Goal: Information Seeking & Learning: Learn about a topic

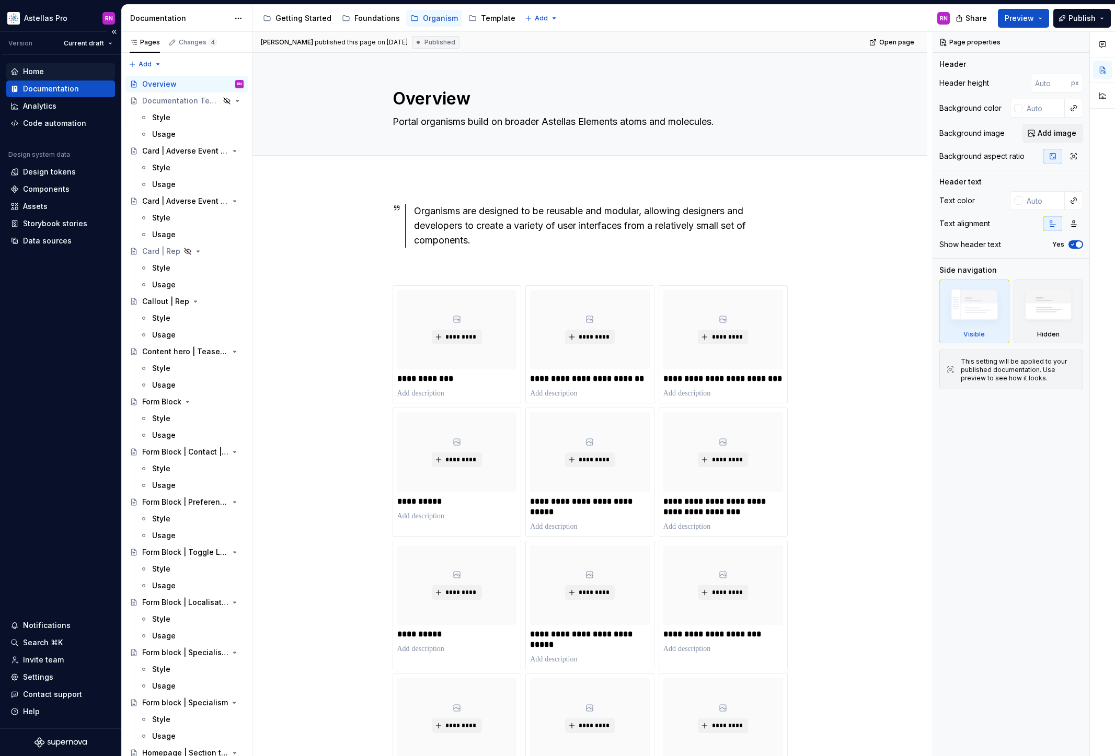
click at [42, 69] on div "Home" at bounding box center [33, 71] width 21 height 10
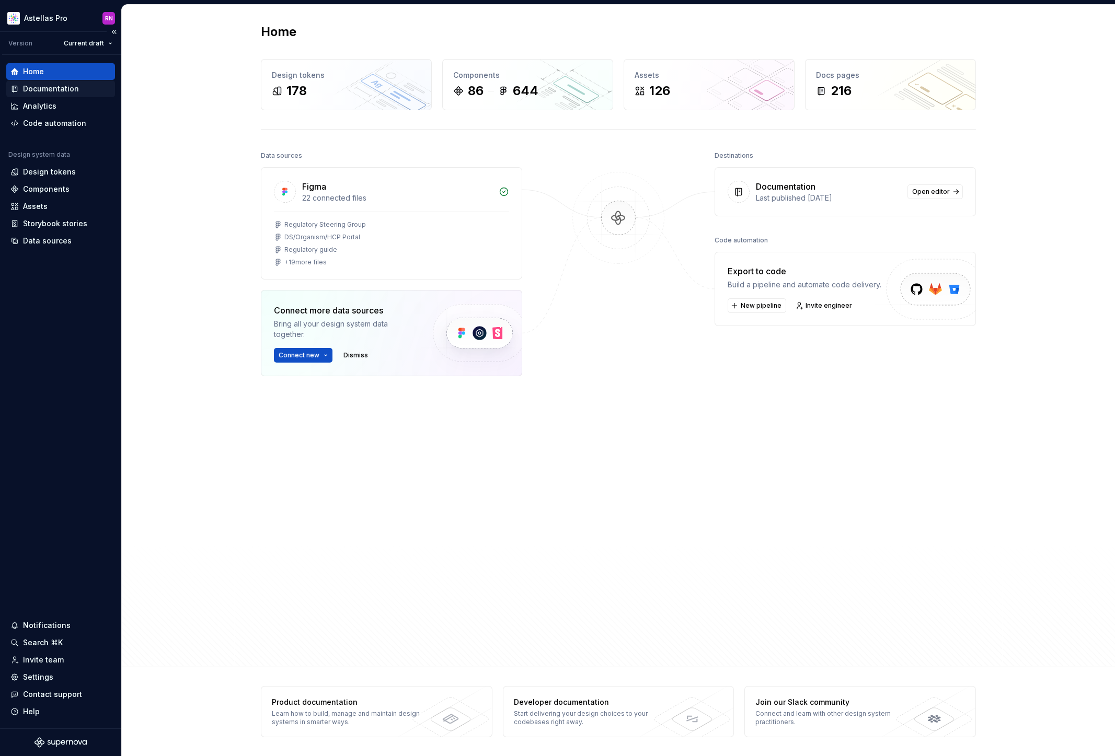
click at [48, 90] on div "Documentation" at bounding box center [51, 89] width 56 height 10
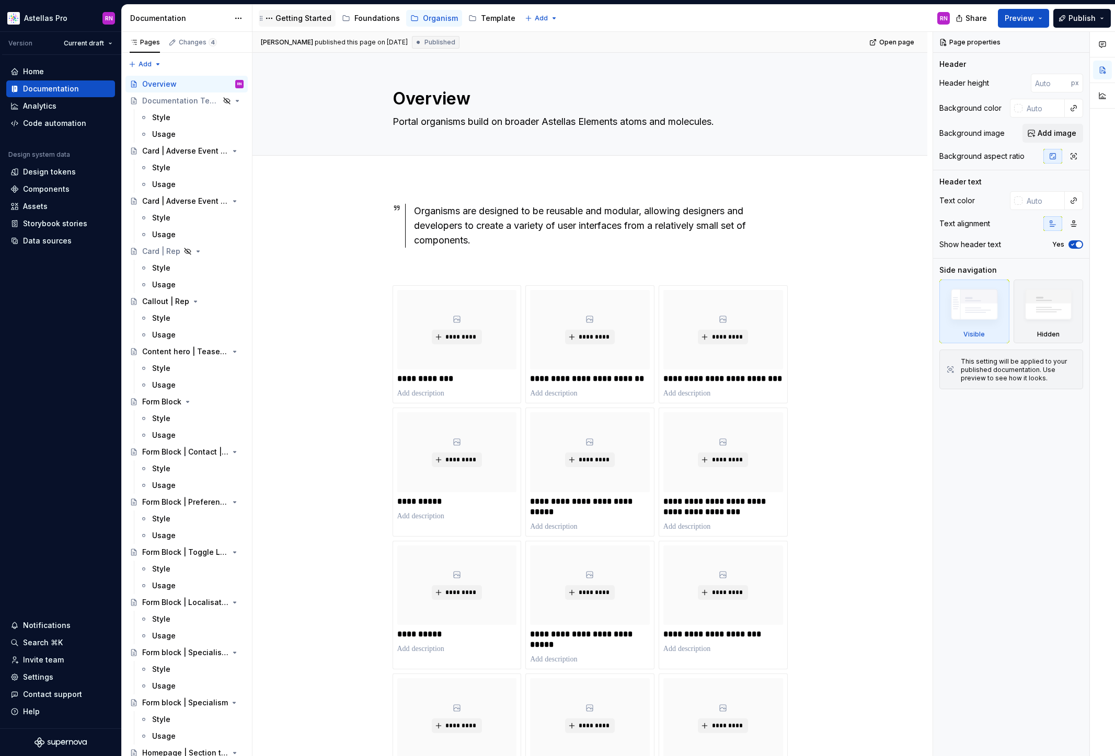
click at [300, 20] on div "Getting Started" at bounding box center [303, 18] width 56 height 10
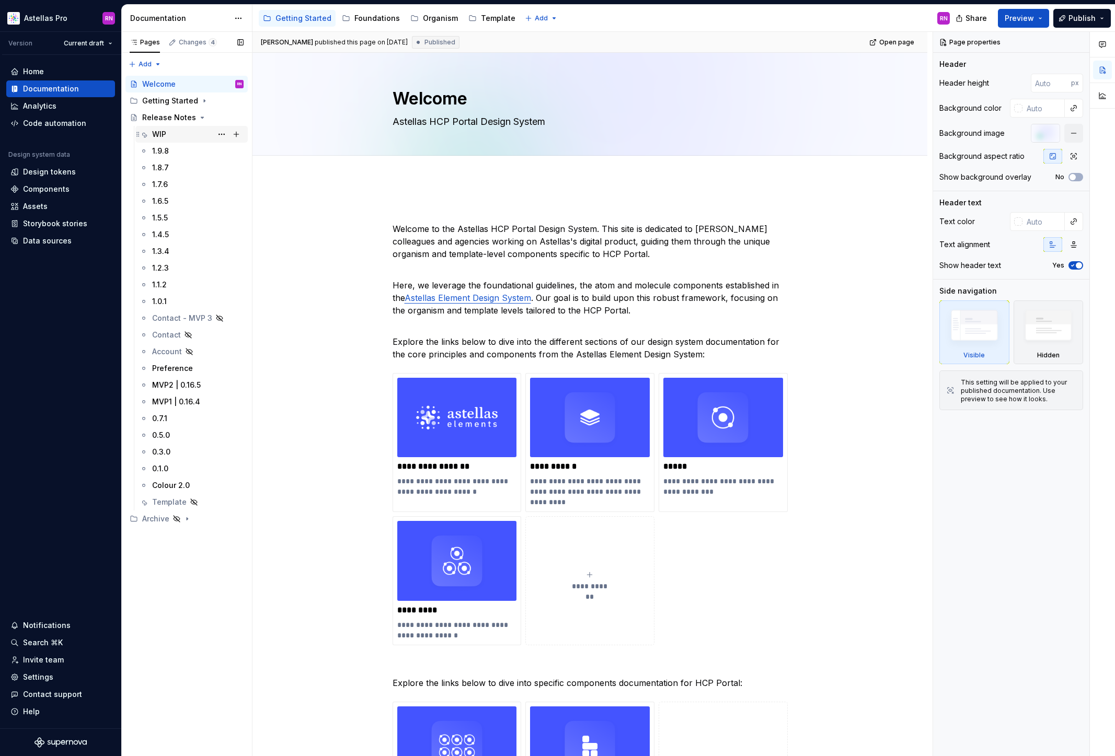
click at [165, 133] on div "WIP" at bounding box center [159, 134] width 14 height 10
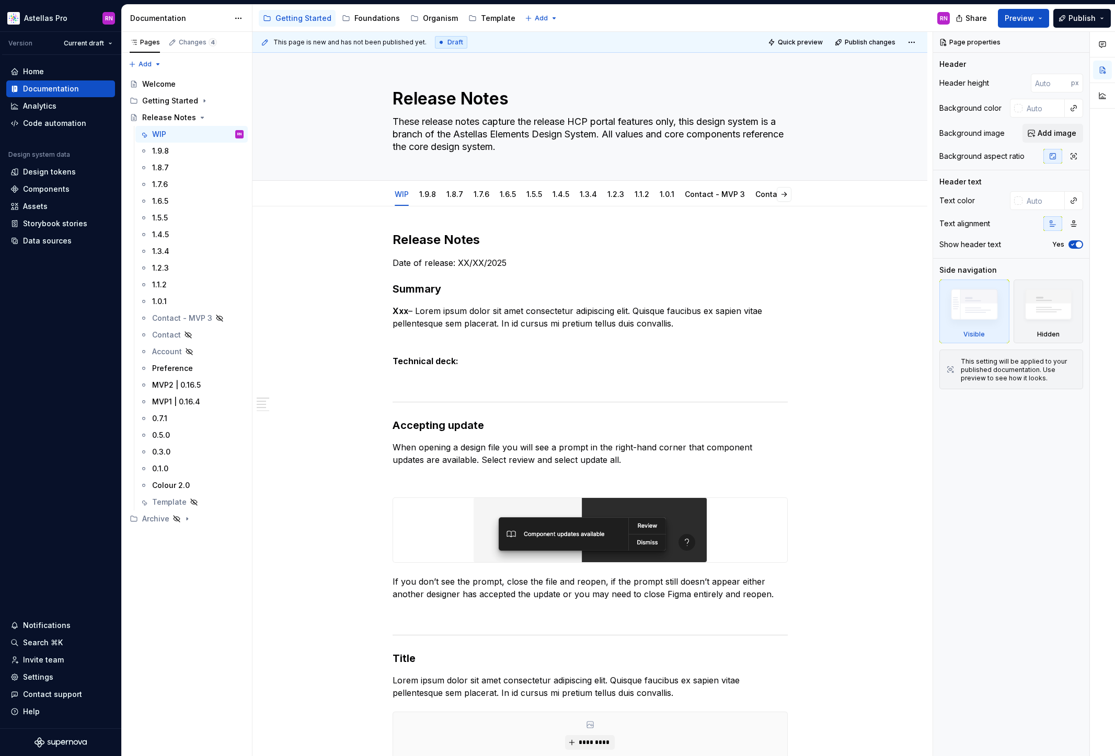
type textarea "*"
